Goal: Task Accomplishment & Management: Complete application form

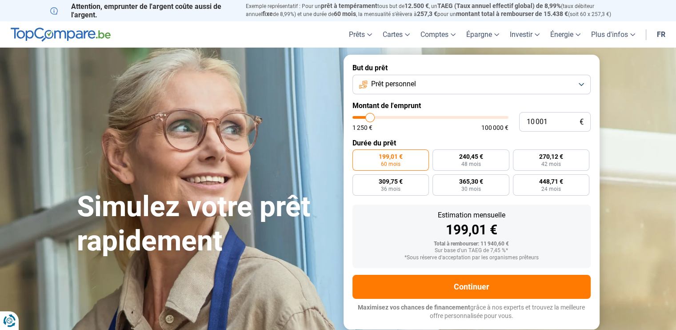
type input "10 750"
type input "10750"
type input "11 000"
type input "11000"
type input "11 750"
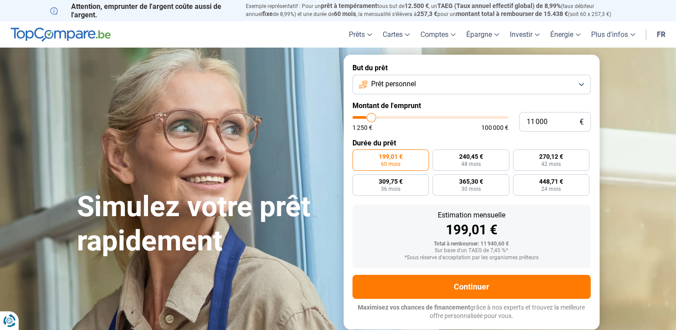
type input "11750"
type input "12 750"
type input "12750"
type input "14 500"
type input "14500"
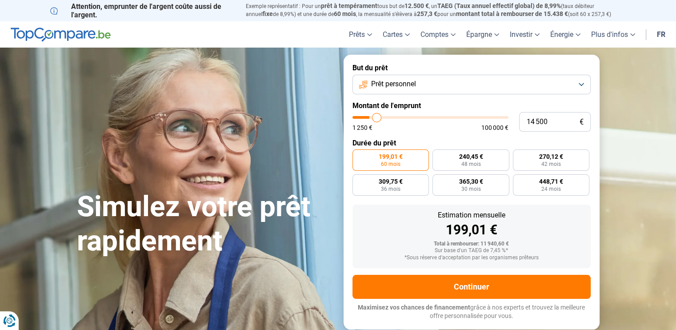
type input "17 500"
type input "17500"
type input "22 750"
type input "22750"
type input "26 250"
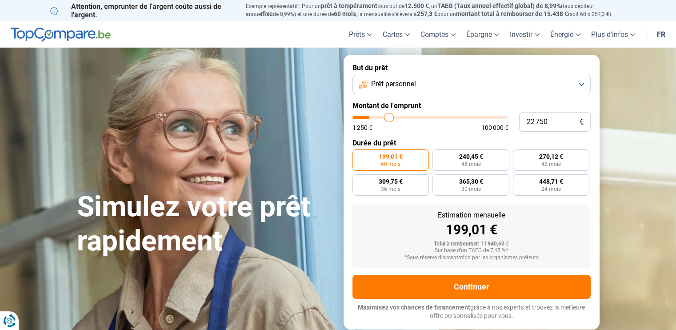
type input "26250"
type input "30 000"
type input "30000"
type input "33 000"
type input "33000"
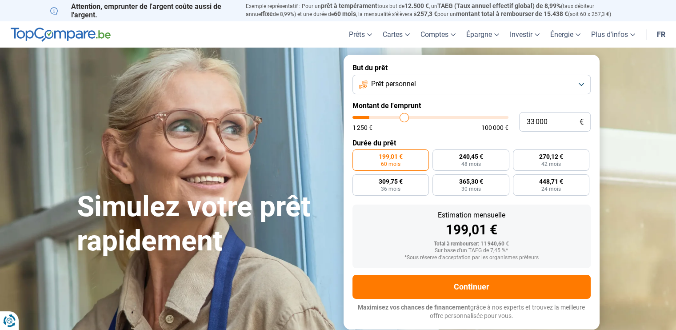
type input "34 750"
type input "34750"
type input "35 250"
type input "35250"
type input "35 500"
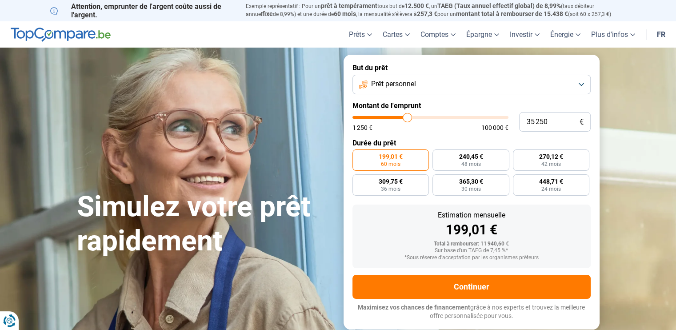
type input "35500"
type input "36 500"
type input "36500"
type input "37 750"
type input "37750"
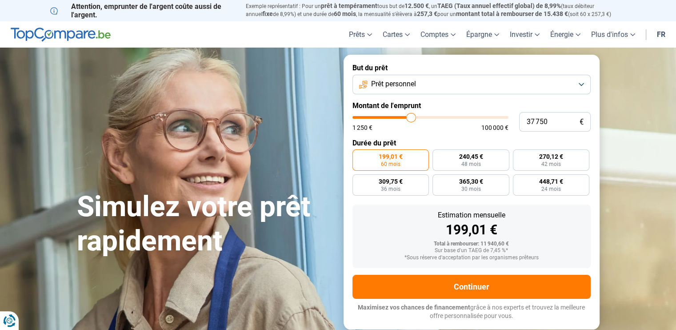
type input "38 750"
type input "38750"
type input "39 500"
type input "39500"
type input "39 250"
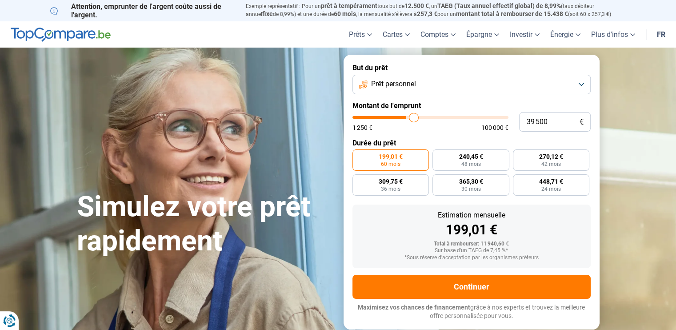
type input "39250"
type input "38 750"
type input "38750"
type input "37 750"
type input "37750"
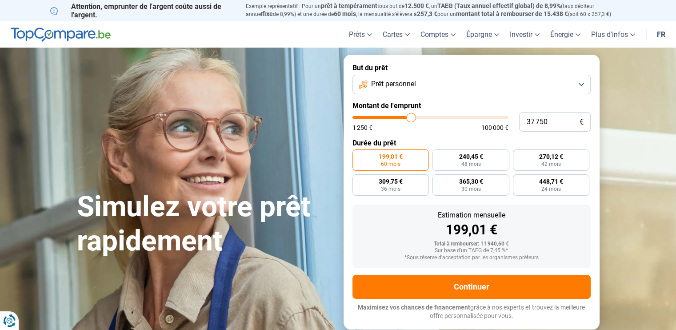
type input "36 250"
type input "36250"
type input "35 750"
type input "35750"
type input "35 000"
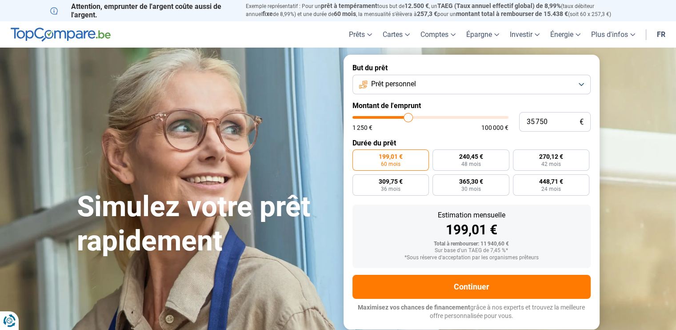
type input "35000"
type input "34 500"
type input "34500"
type input "33 500"
type input "33500"
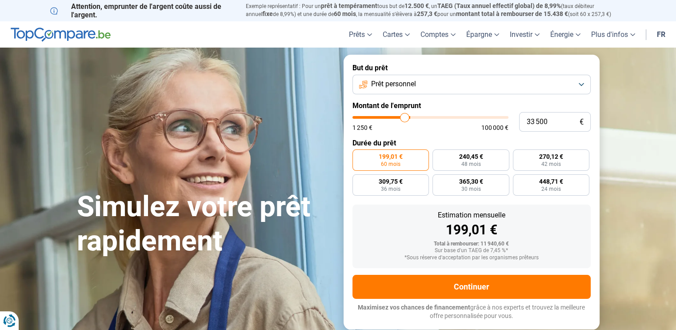
type input "32 250"
type input "32250"
type input "31 500"
type input "31500"
type input "31 250"
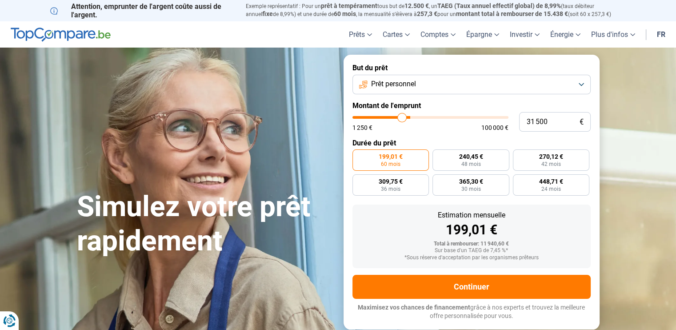
type input "31250"
type input "30 250"
type input "30250"
type input "29 500"
type input "29500"
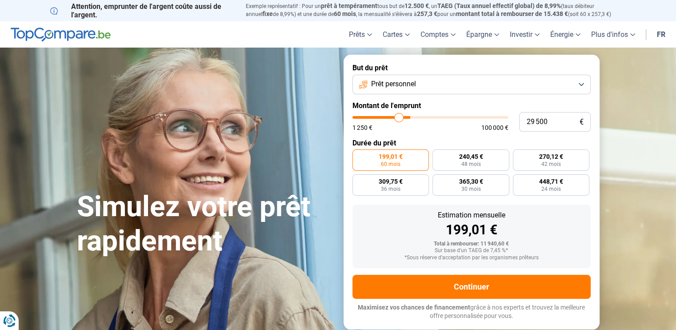
type input "29 250"
type input "29250"
type input "29 000"
type input "29000"
type input "28 500"
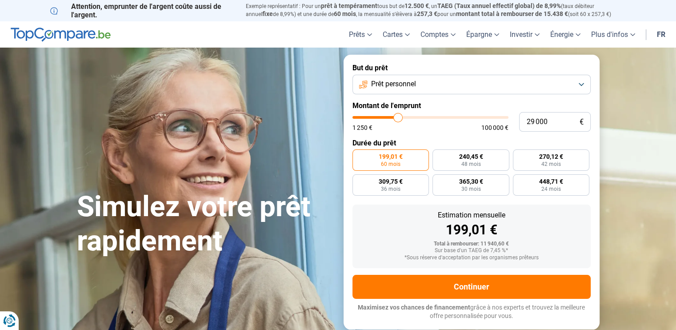
type input "28500"
type input "27 750"
type input "27750"
type input "27 250"
type input "27250"
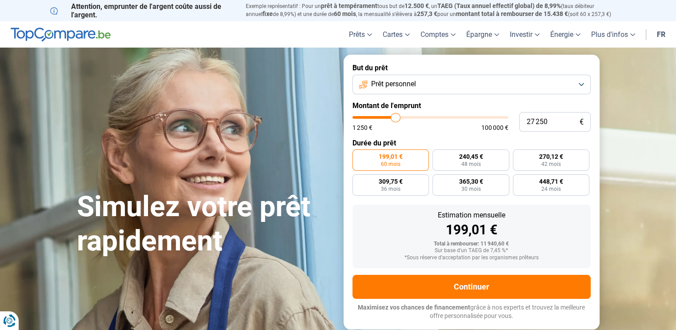
type input "26 250"
type input "26250"
type input "25 500"
type input "25500"
type input "25 250"
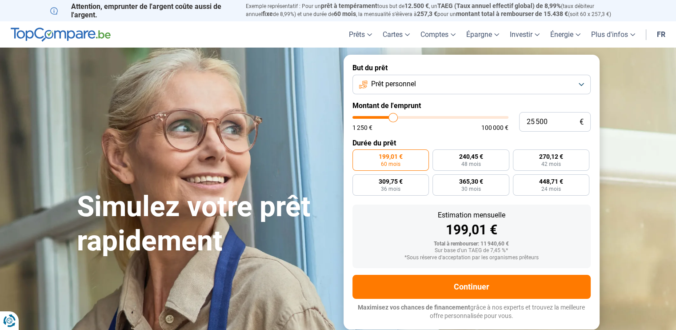
type input "25250"
type input "25 000"
type input "25000"
type input "24 750"
type input "24750"
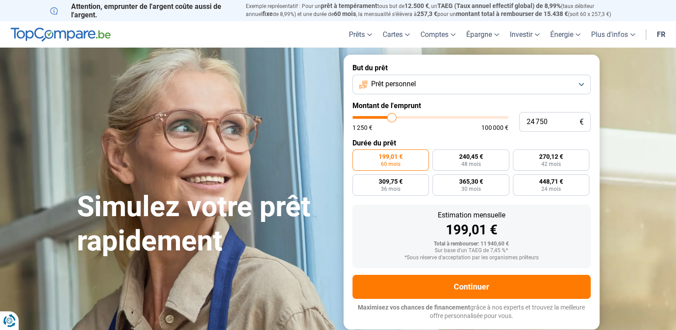
type input "24 250"
type input "24250"
type input "23 750"
type input "23750"
type input "23 250"
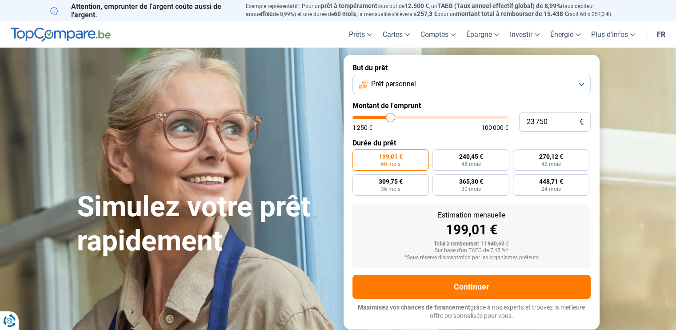
type input "23250"
type input "23 500"
type input "23500"
type input "24 500"
type input "24500"
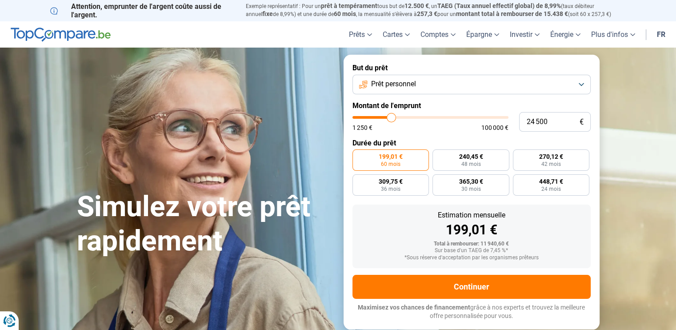
type input "25 250"
type input "25250"
type input "25 500"
type input "25500"
type input "26 000"
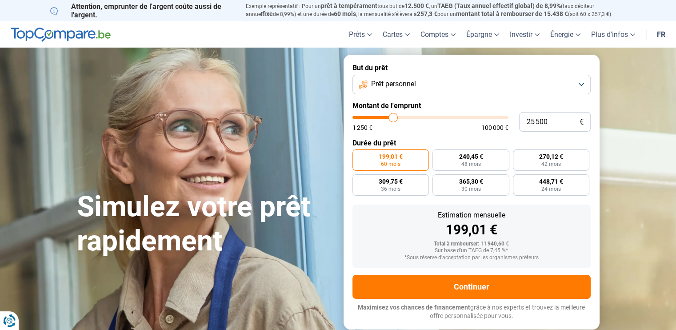
type input "26000"
type input "26 250"
type input "26250"
type input "25 750"
type input "25750"
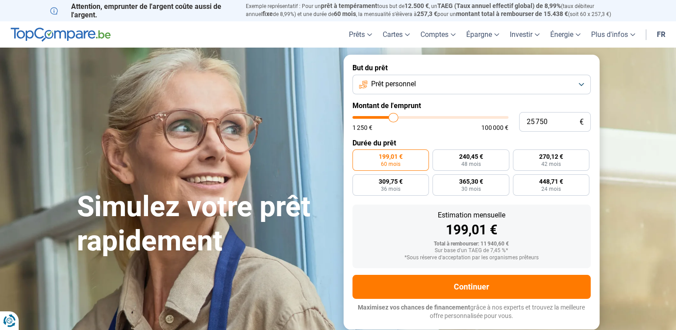
type input "25 250"
type input "25250"
type input "25 000"
drag, startPoint x: 370, startPoint y: 118, endPoint x: 392, endPoint y: 119, distance: 22.2
type input "25000"
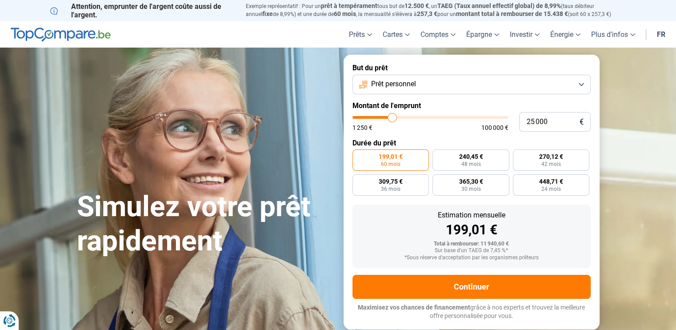
click at [392, 119] on input "range" at bounding box center [430, 117] width 156 height 3
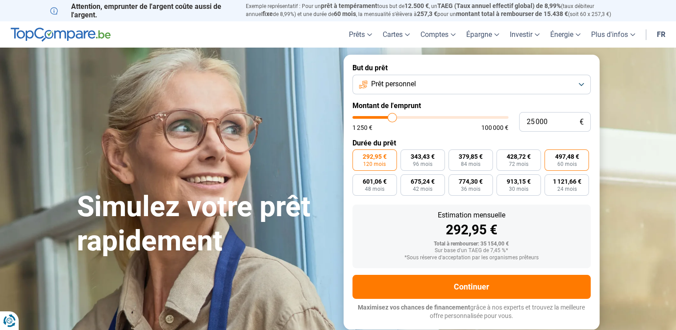
click at [569, 158] on span "497,48 €" at bounding box center [566, 156] width 24 height 6
click at [550, 155] on input "497,48 € 60 mois" at bounding box center [547, 152] width 6 height 6
radio input "true"
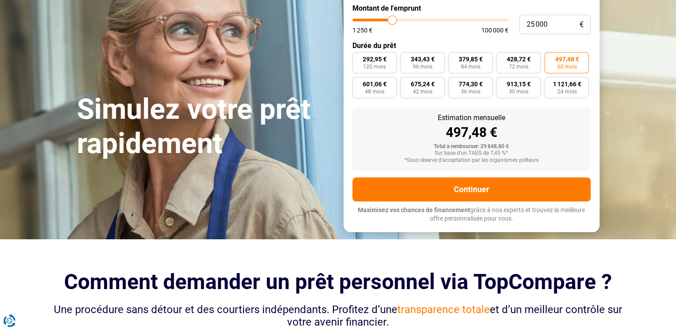
scroll to position [44, 0]
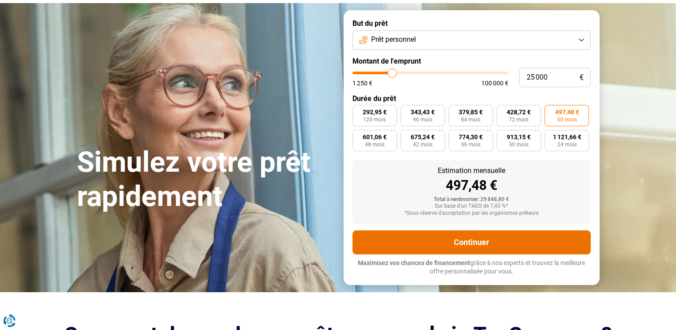
click at [463, 234] on button "Continuer" at bounding box center [471, 242] width 238 height 24
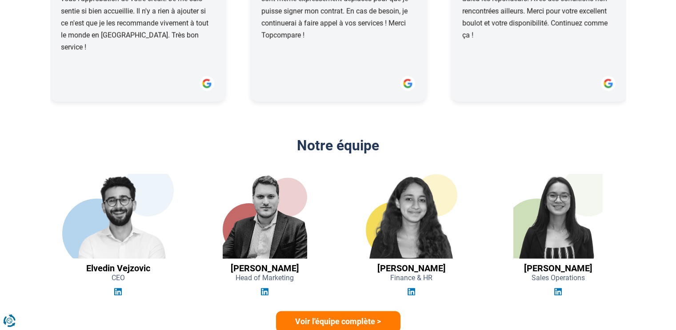
scroll to position [1288, 0]
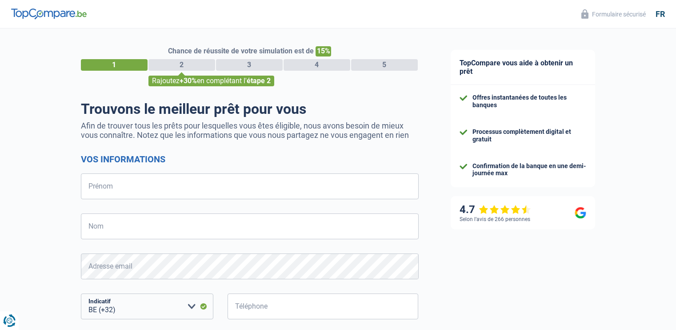
select select "32"
